Goal: Navigation & Orientation: Find specific page/section

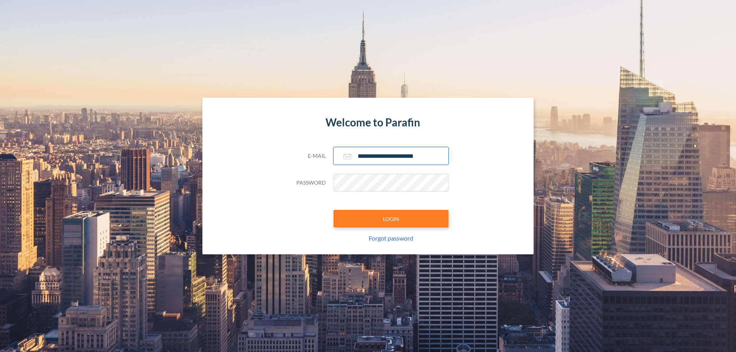
type input "**********"
click at [391, 219] on button "LOGIN" at bounding box center [390, 219] width 115 height 18
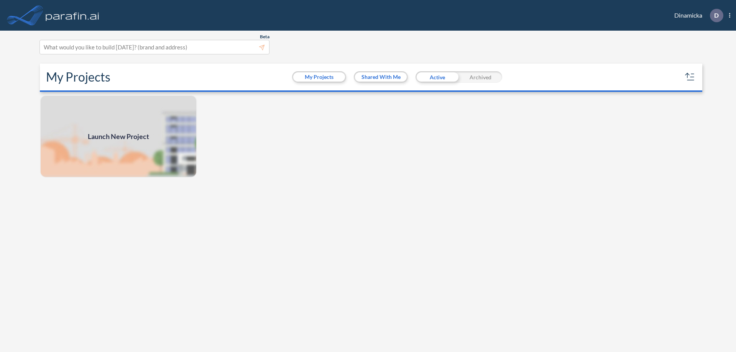
scroll to position [2, 0]
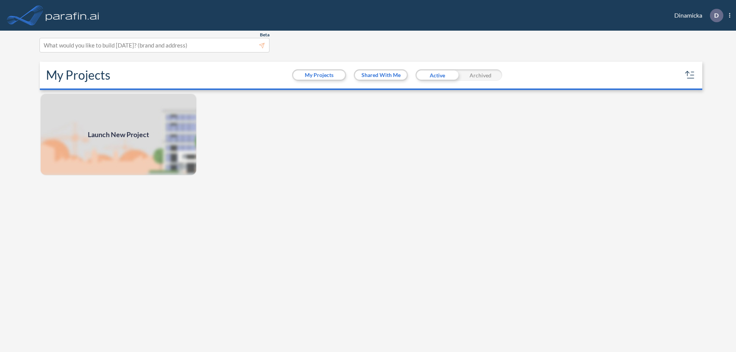
click at [480, 75] on div "Archived" at bounding box center [480, 74] width 43 height 11
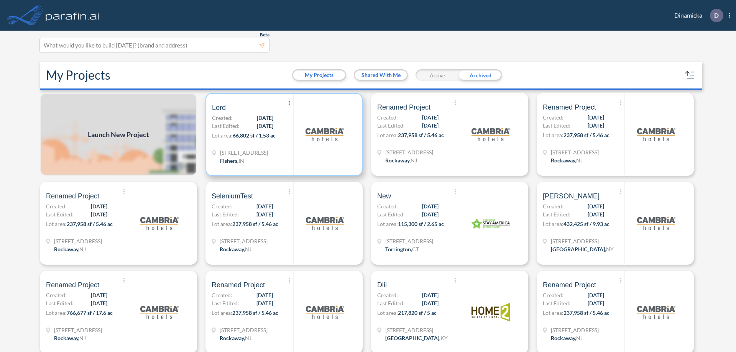
scroll to position [4, 0]
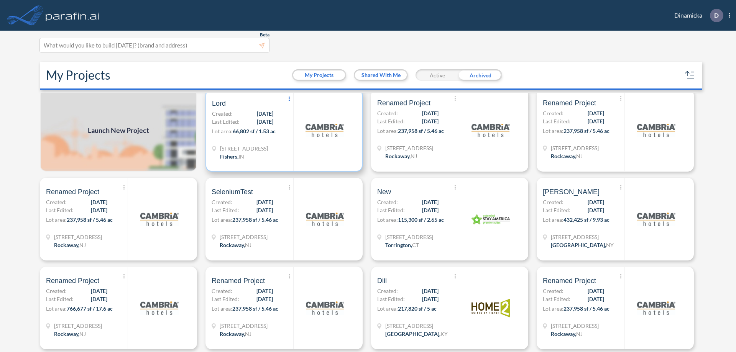
click at [289, 99] on icon at bounding box center [289, 99] width 1 height 5
